Goal: Task Accomplishment & Management: Manage account settings

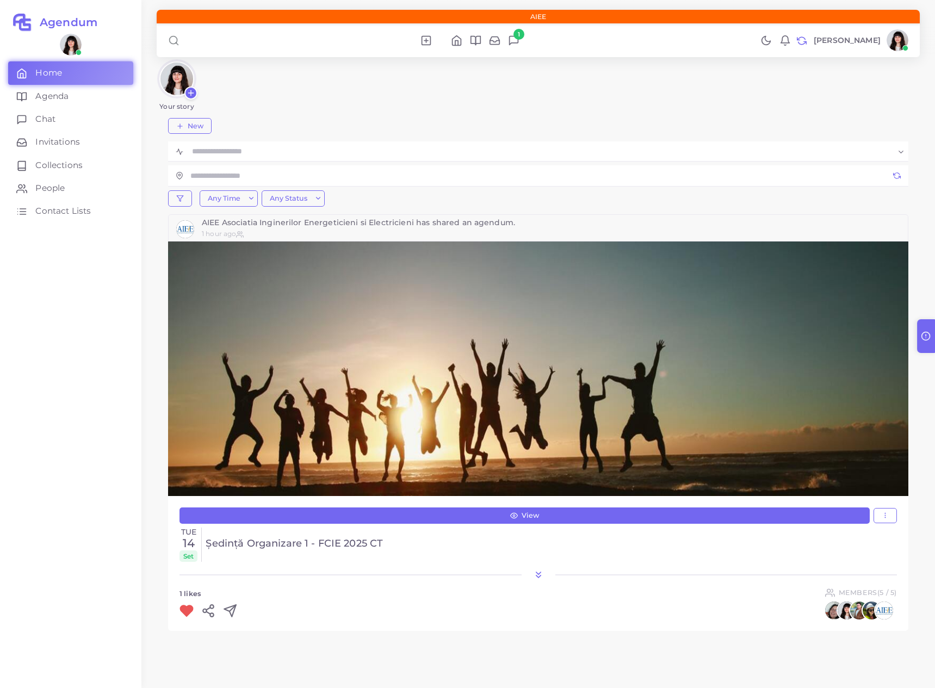
click at [599, 71] on div "Your story" at bounding box center [538, 84] width 763 height 51
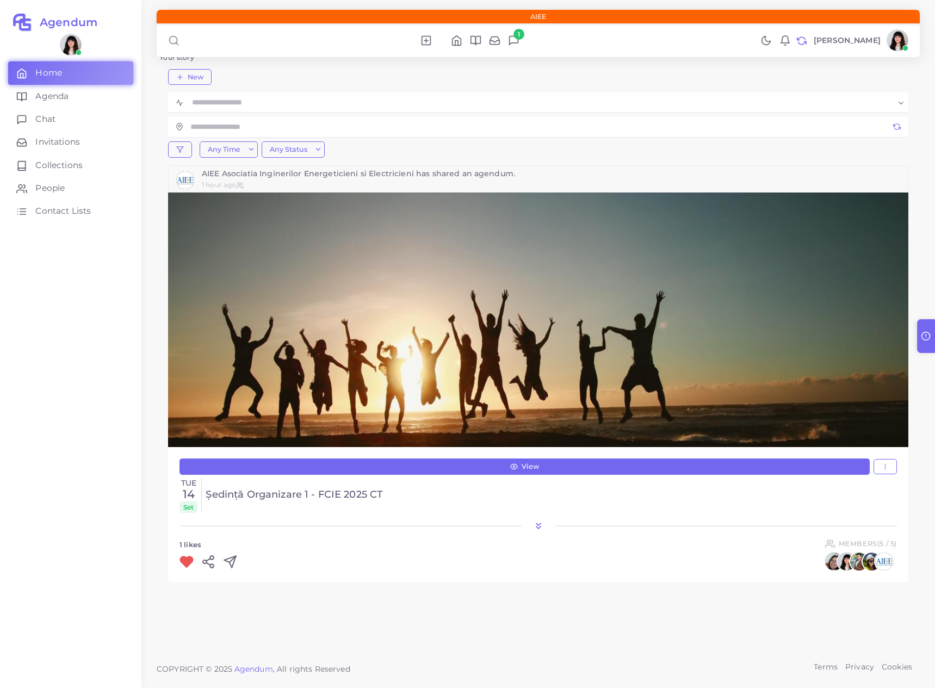
scroll to position [48, 0]
click at [487, 468] on link "View" at bounding box center [524, 467] width 690 height 16
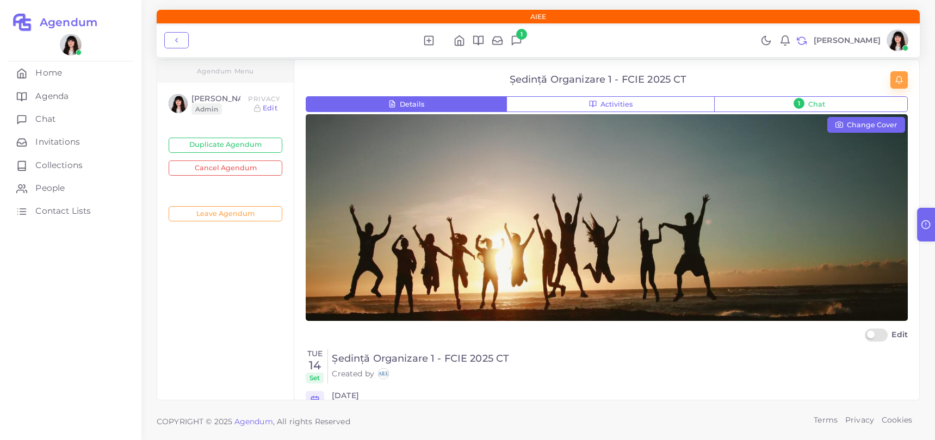
click at [899, 83] on icon "button" at bounding box center [898, 80] width 9 height 9
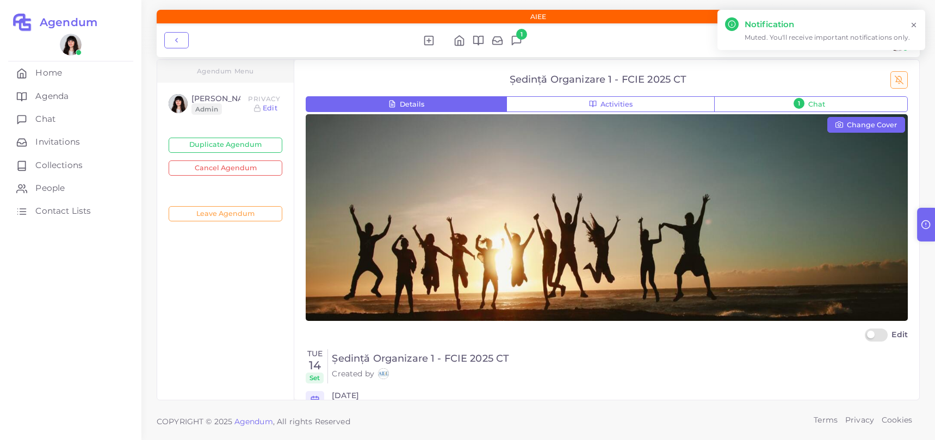
click at [898, 79] on line "button" at bounding box center [899, 80] width 8 height 8
click at [914, 72] on icon at bounding box center [914, 74] width 8 height 8
click at [914, 22] on icon at bounding box center [914, 25] width 8 height 8
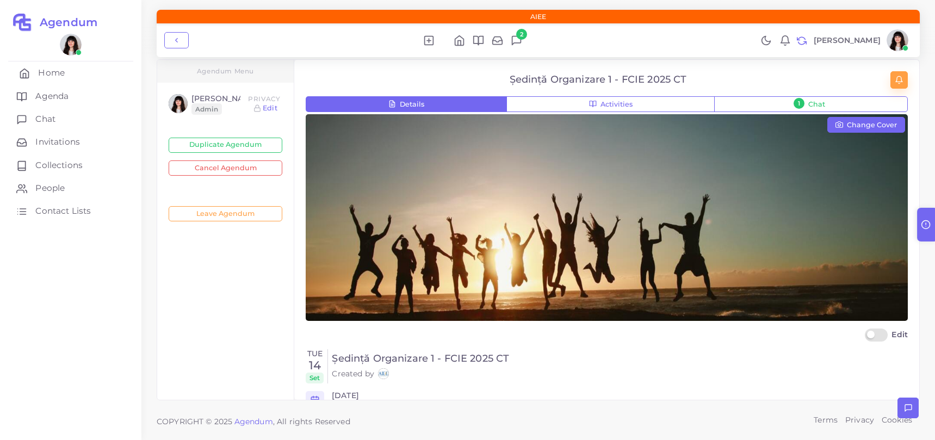
click at [59, 75] on span "Home" at bounding box center [51, 73] width 27 height 12
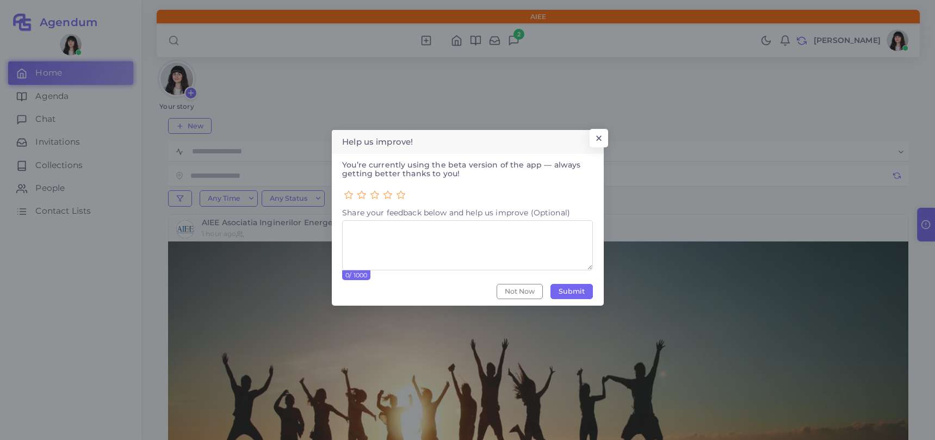
click at [608, 129] on div "Help us improve! × You’re currently using the beta version of the app — always …" at bounding box center [467, 217] width 935 height 435
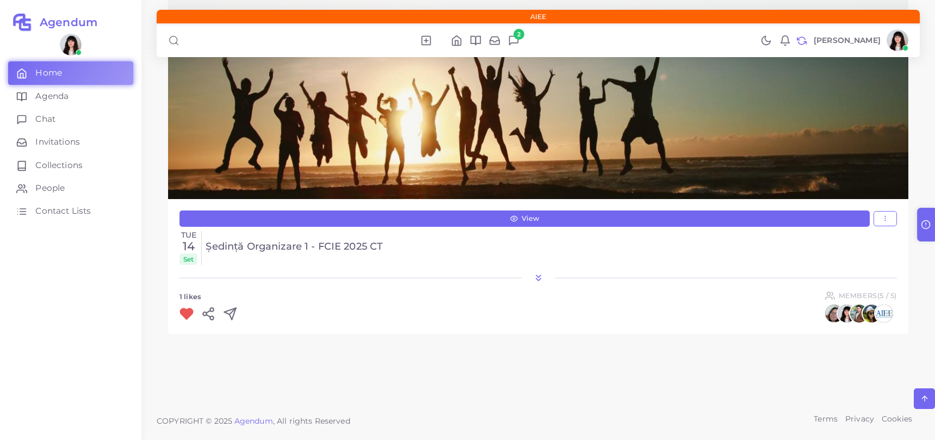
scroll to position [296, 0]
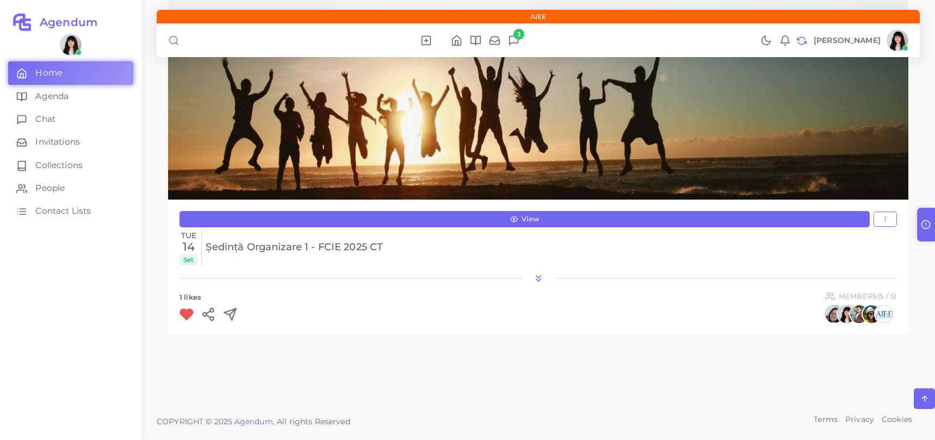
click at [541, 273] on icon at bounding box center [538, 278] width 11 height 11
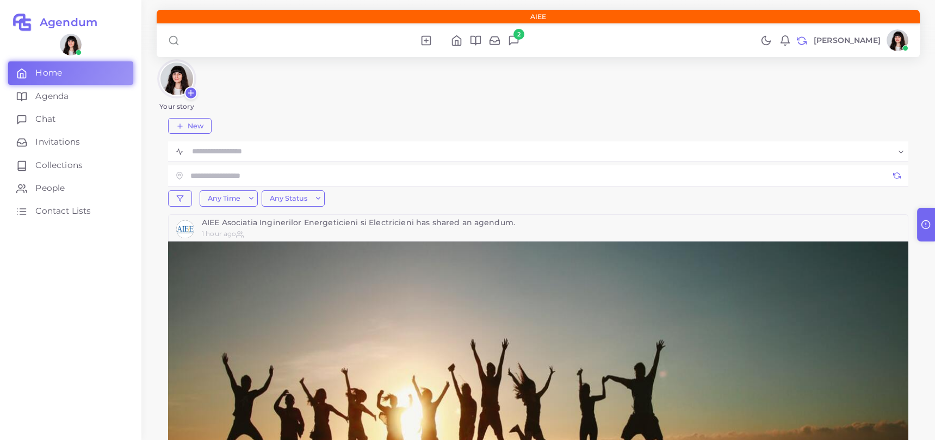
scroll to position [0, 0]
click at [54, 185] on span "People" at bounding box center [52, 188] width 29 height 12
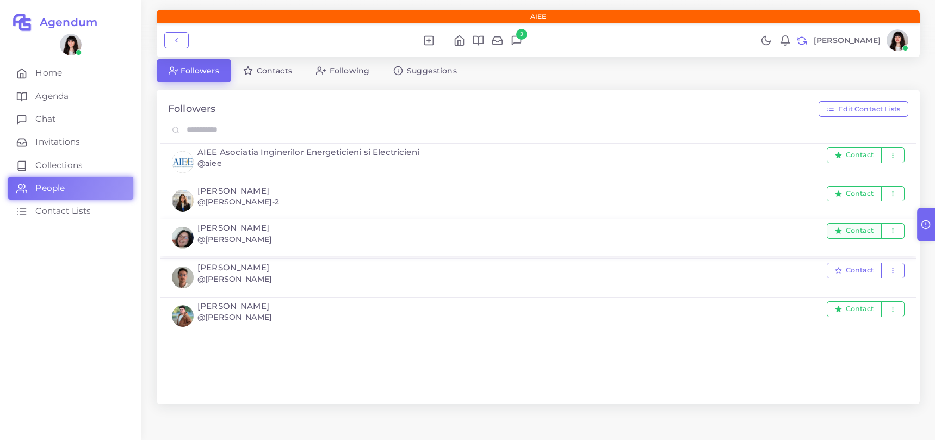
click at [858, 232] on span "Contact" at bounding box center [859, 230] width 28 height 7
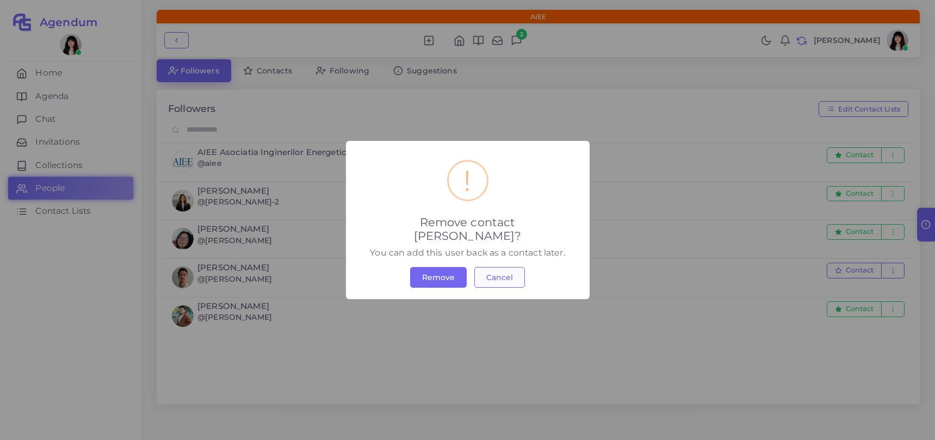
click at [515, 269] on button "Cancel" at bounding box center [499, 277] width 51 height 21
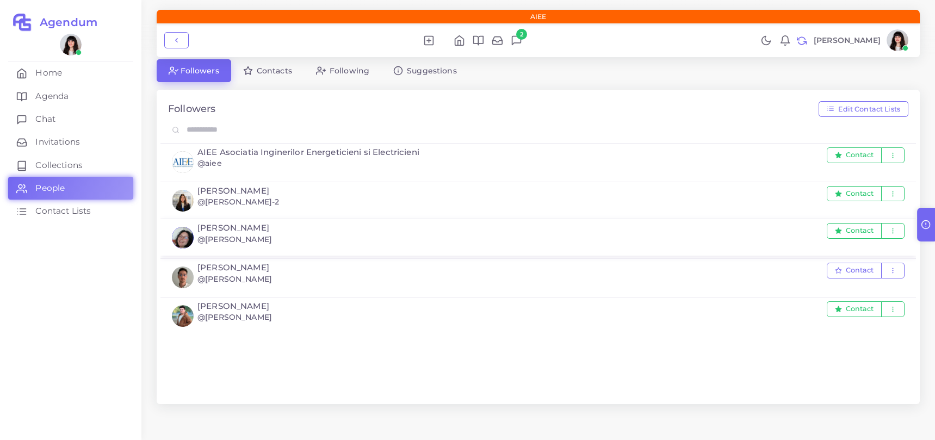
click at [186, 235] on img at bounding box center [183, 238] width 22 height 22
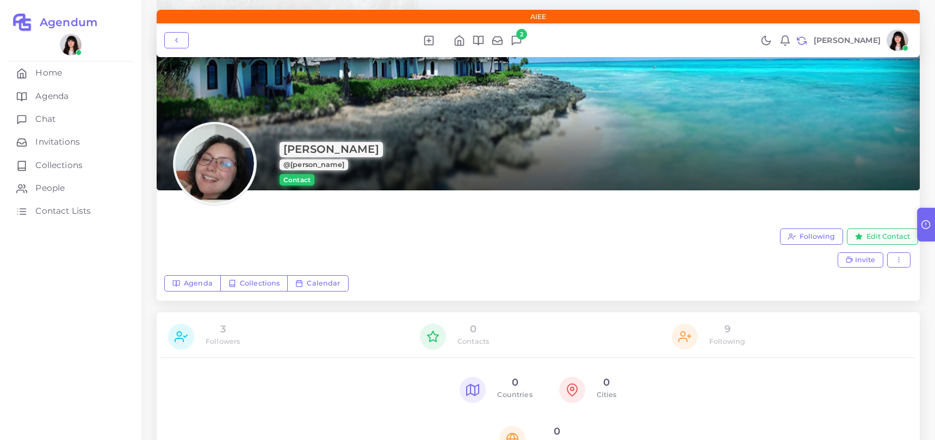
scroll to position [134, 0]
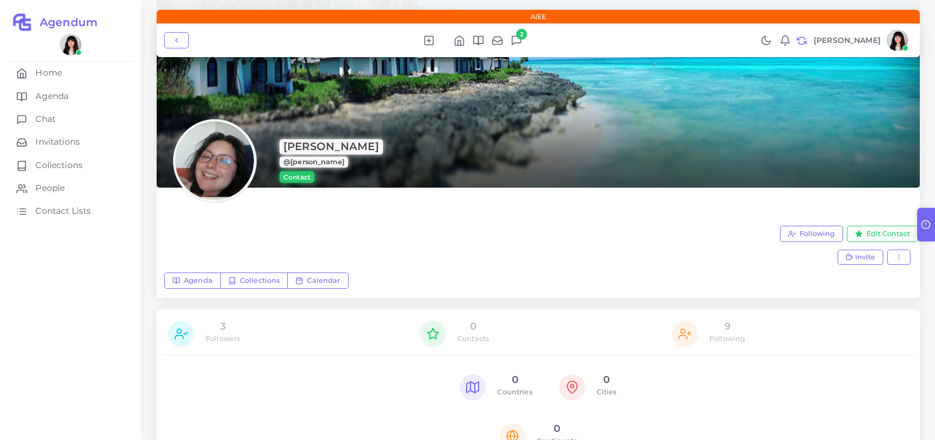
click at [886, 231] on span "Edit Contact" at bounding box center [887, 233] width 43 height 8
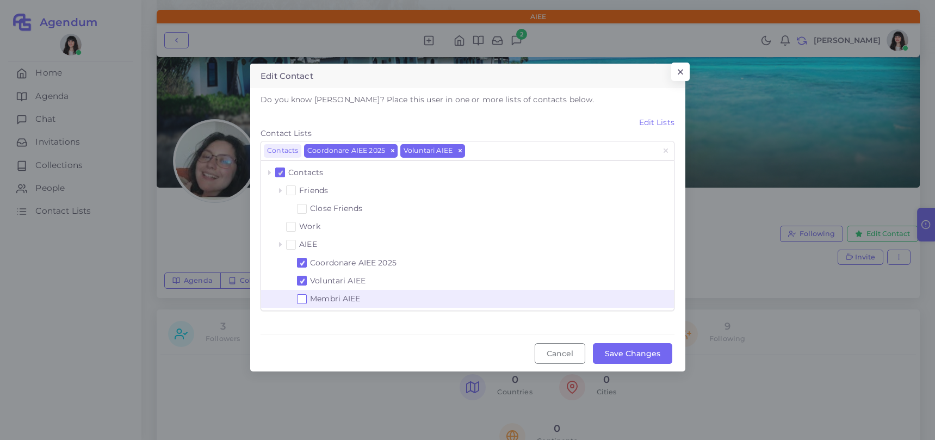
drag, startPoint x: 302, startPoint y: 297, endPoint x: 334, endPoint y: 303, distance: 33.2
click at [302, 297] on span at bounding box center [302, 299] width 4 height 4
click at [626, 351] on button "Save Changes" at bounding box center [632, 353] width 79 height 21
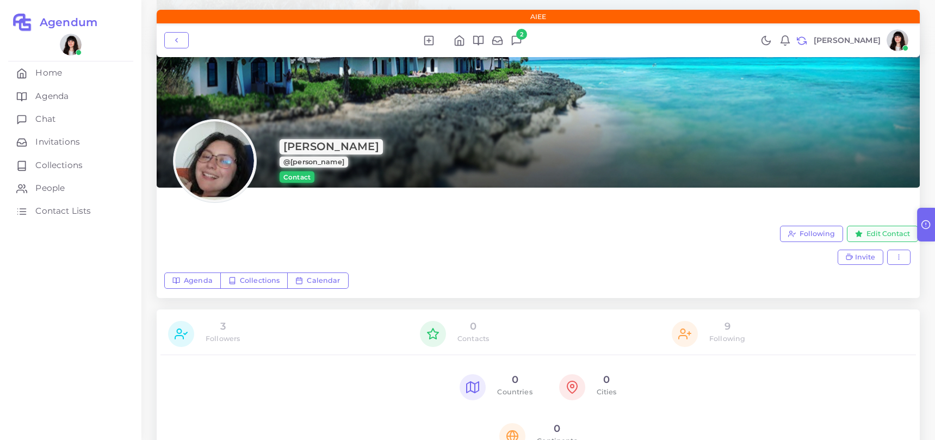
click at [879, 233] on span "Edit Contact" at bounding box center [887, 233] width 43 height 8
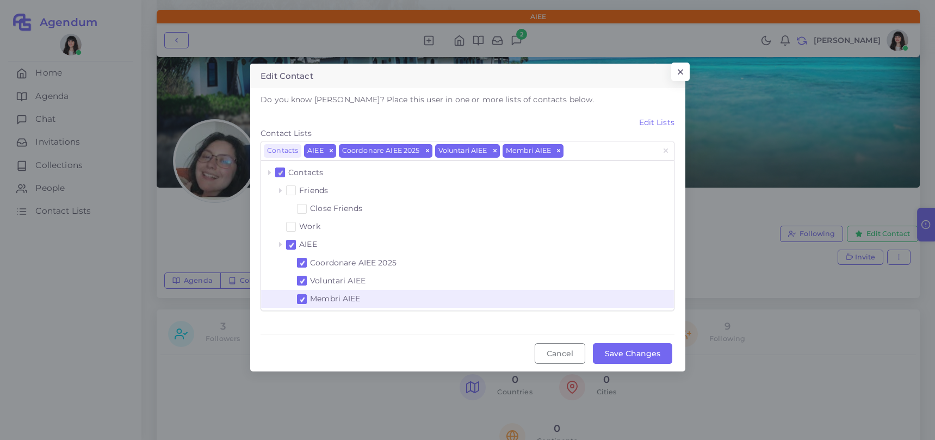
click at [302, 295] on span at bounding box center [302, 299] width 10 height 10
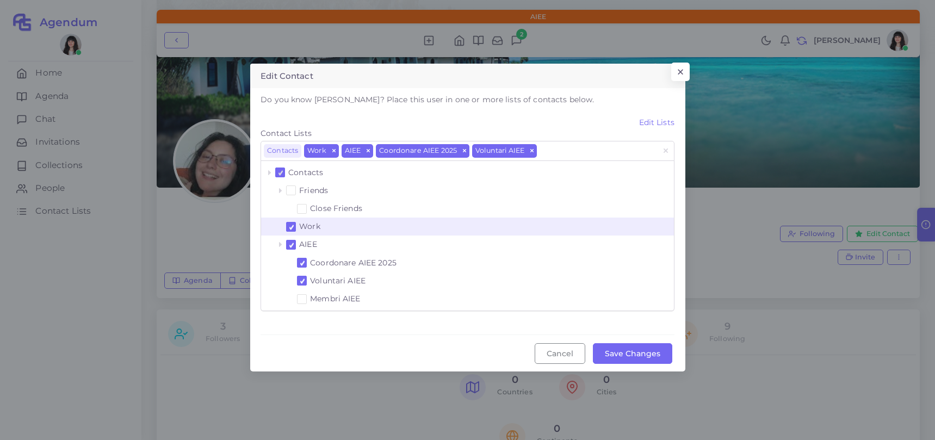
click at [291, 223] on span at bounding box center [291, 227] width 10 height 10
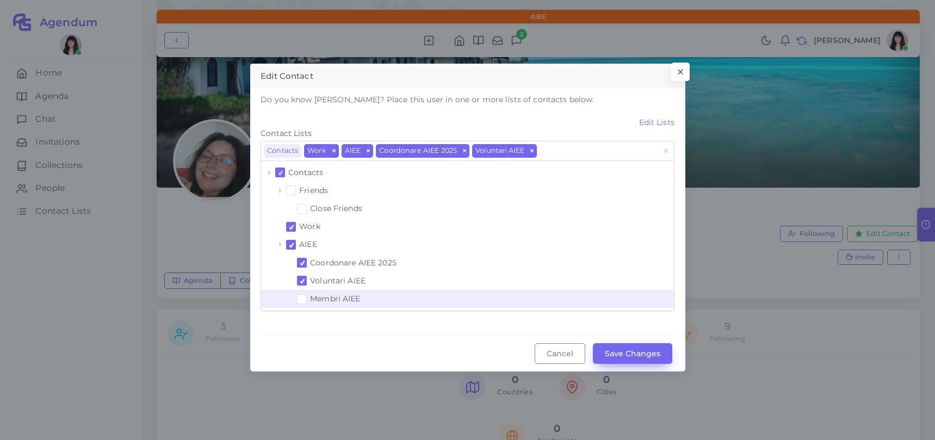
click at [640, 355] on button "Save Changes" at bounding box center [632, 353] width 79 height 21
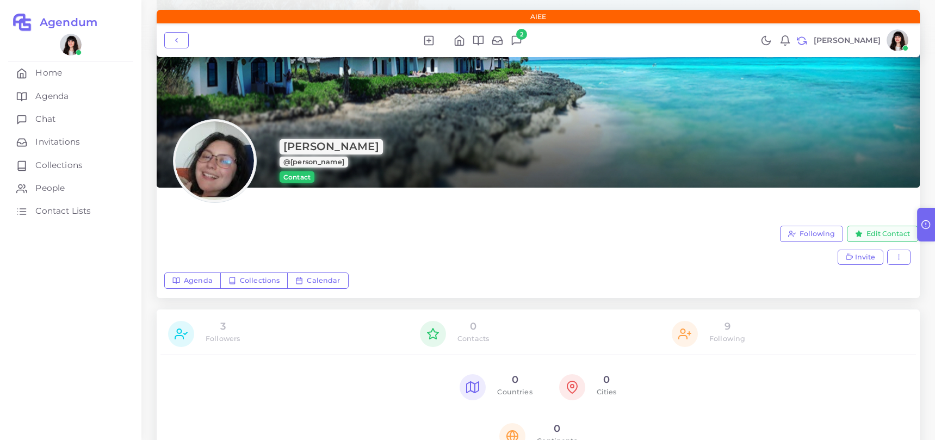
click at [887, 236] on span "Edit Contact" at bounding box center [887, 233] width 43 height 8
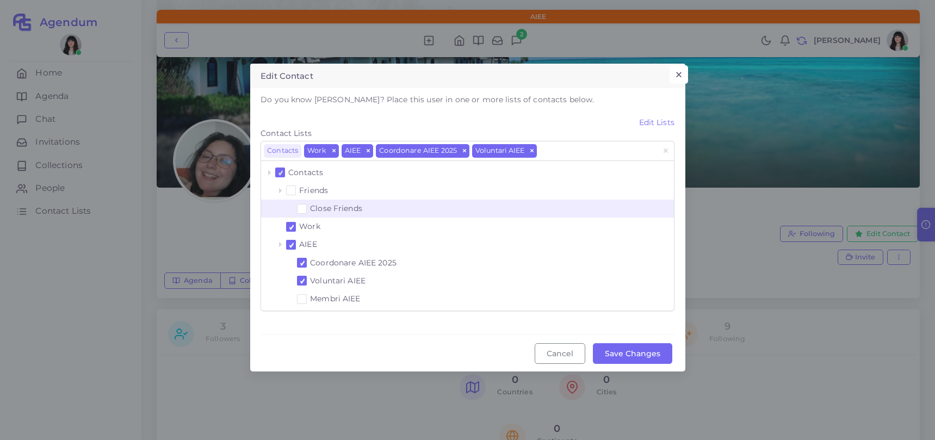
click at [683, 77] on button "×" at bounding box center [678, 74] width 18 height 18
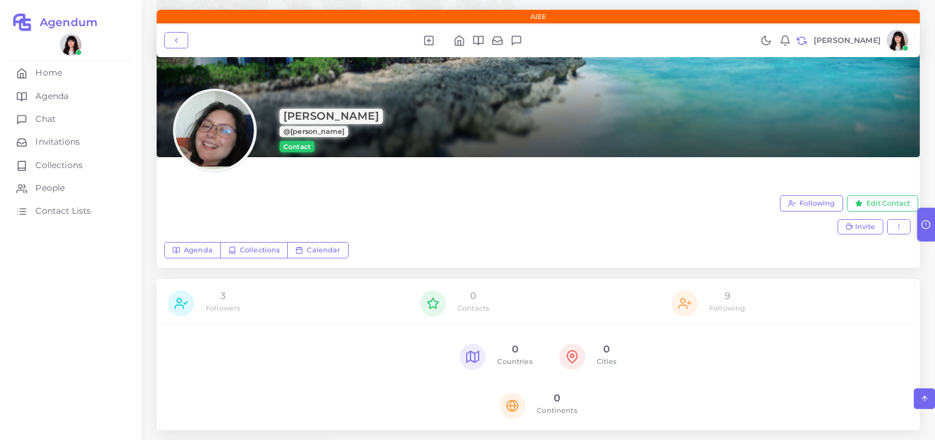
scroll to position [173, 0]
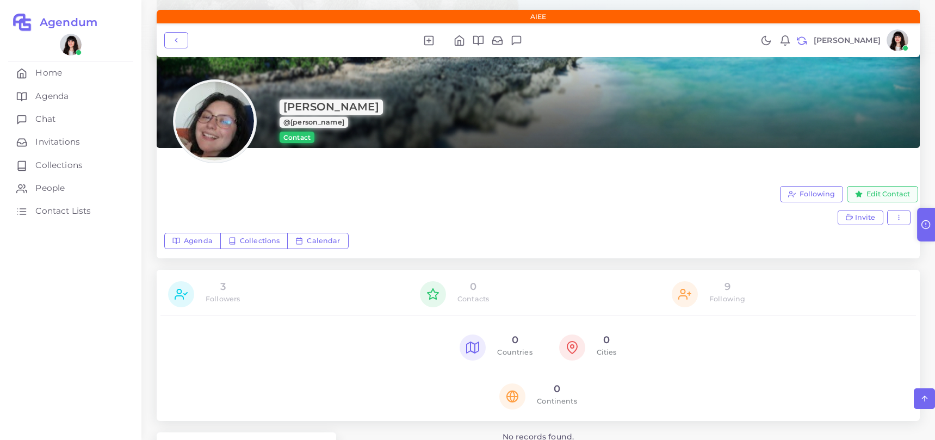
click at [883, 197] on span "Edit Contact" at bounding box center [887, 194] width 43 height 8
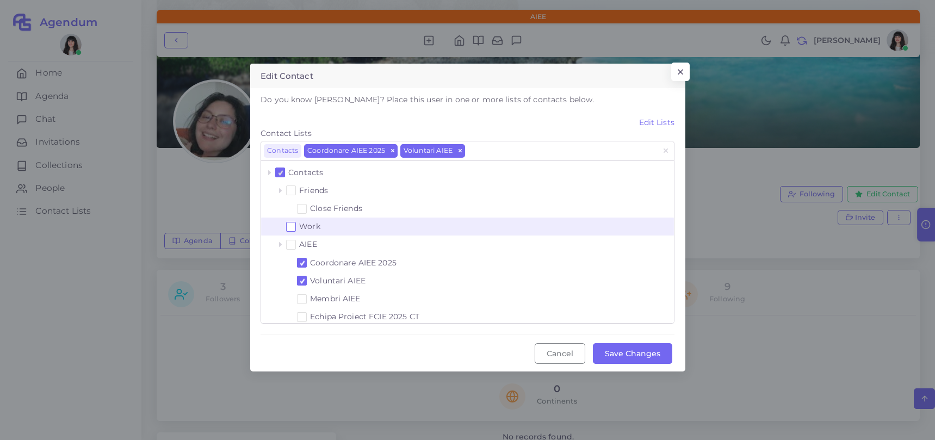
click at [290, 225] on span at bounding box center [291, 227] width 4 height 4
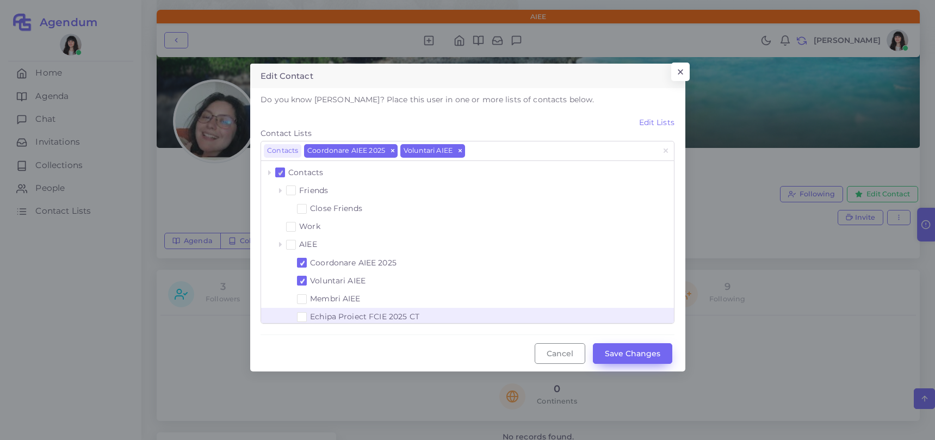
click at [646, 351] on button "Save Changes" at bounding box center [632, 353] width 79 height 21
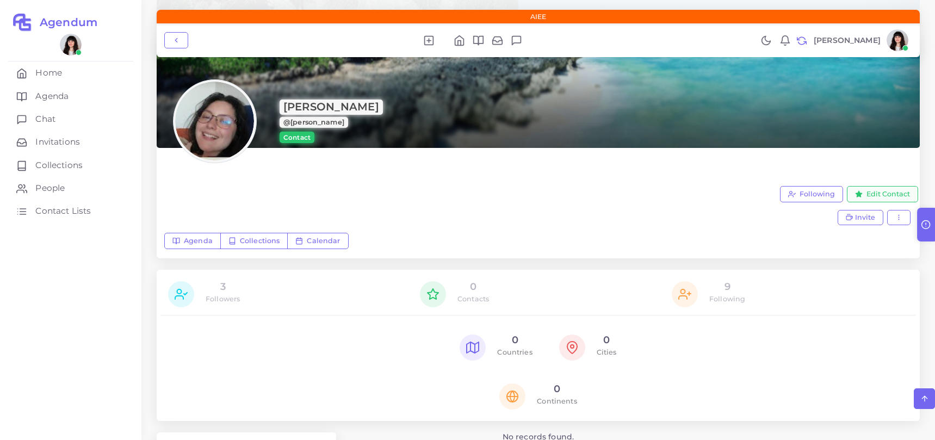
click at [892, 194] on span "Edit Contact" at bounding box center [887, 194] width 43 height 8
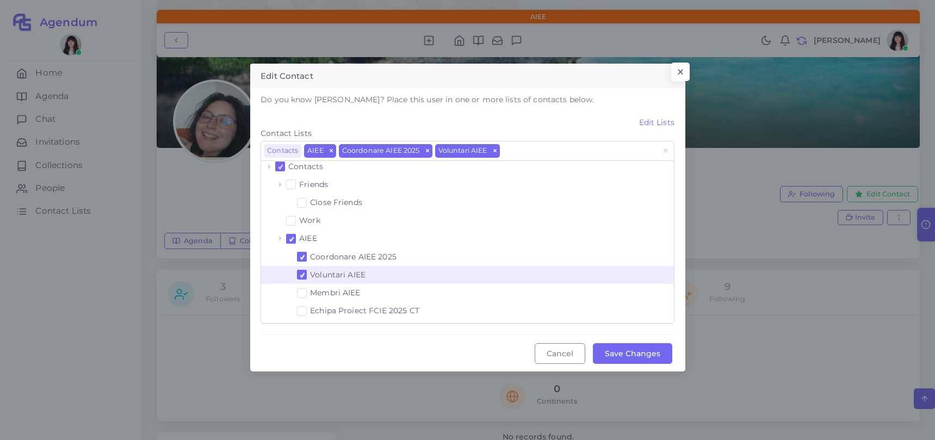
scroll to position [5, 0]
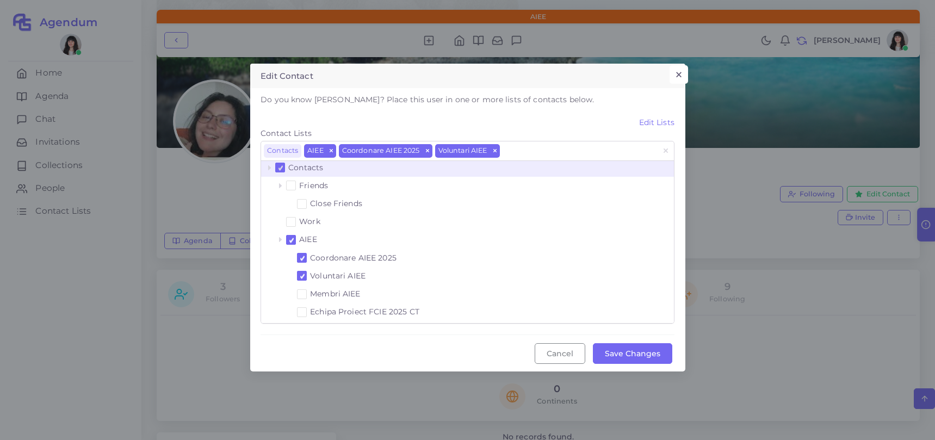
click at [678, 74] on button "×" at bounding box center [678, 74] width 18 height 18
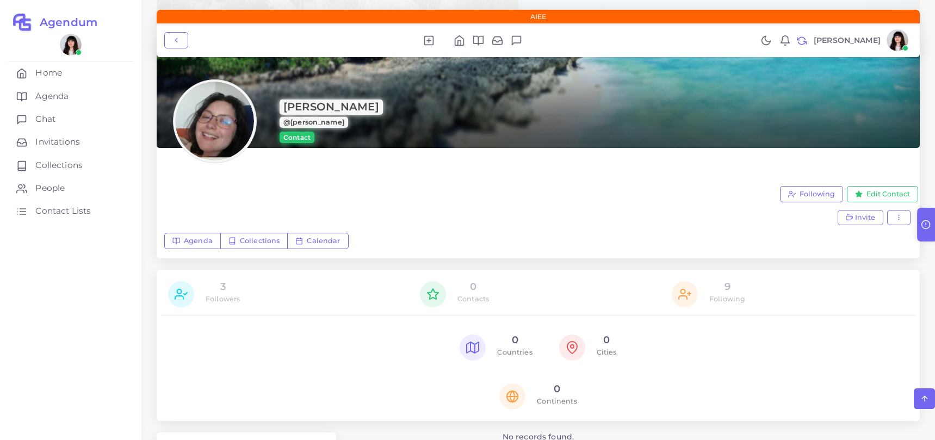
click at [667, 246] on div "Agenda Collections Calendar" at bounding box center [538, 242] width 748 height 18
click at [59, 74] on span "Home" at bounding box center [51, 73] width 27 height 12
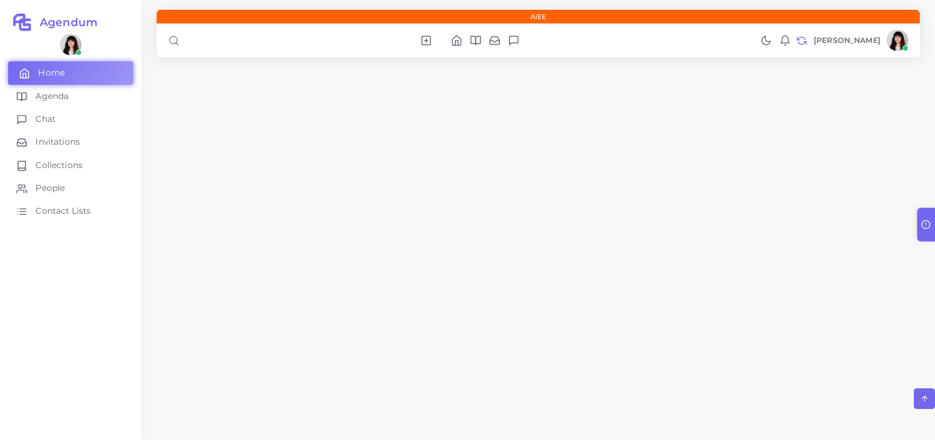
scroll to position [114, 0]
